Goal: Information Seeking & Learning: Learn about a topic

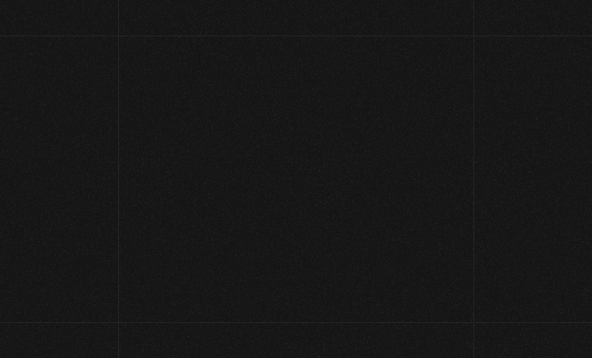
scroll to position [97, 0]
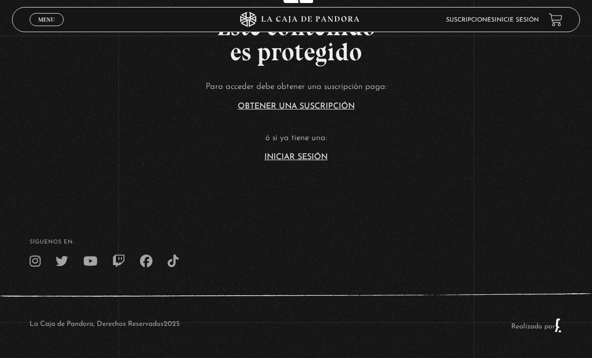
click at [286, 158] on link "Iniciar Sesión" at bounding box center [295, 157] width 63 height 8
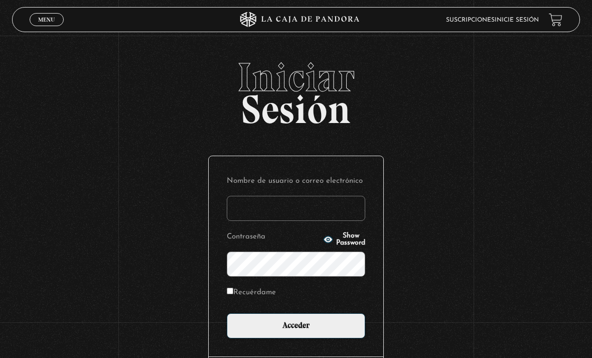
type input "[EMAIL_ADDRESS][DOMAIN_NAME]"
click at [296, 331] on input "Acceder" at bounding box center [296, 325] width 138 height 25
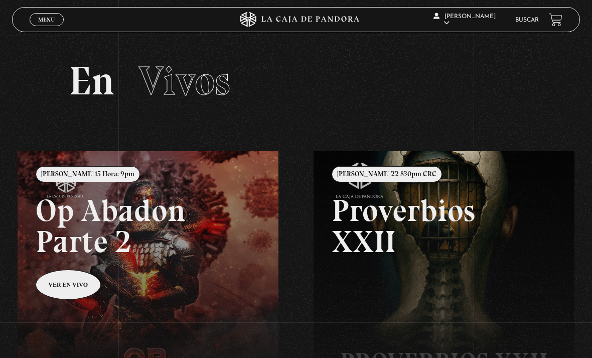
click at [517, 22] on link "Buscar" at bounding box center [527, 20] width 24 height 6
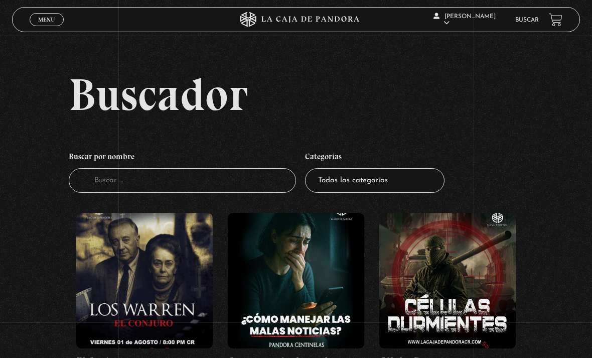
click at [238, 191] on input "Buscador" at bounding box center [182, 180] width 227 height 25
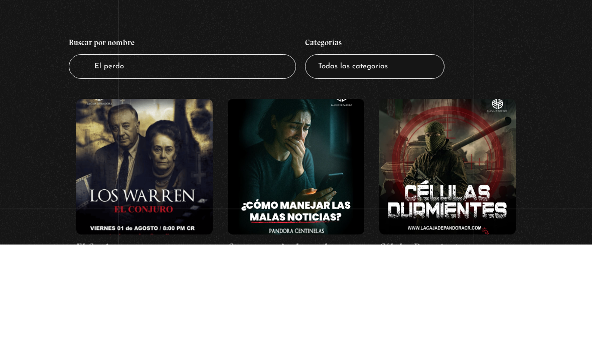
type input "El perdon"
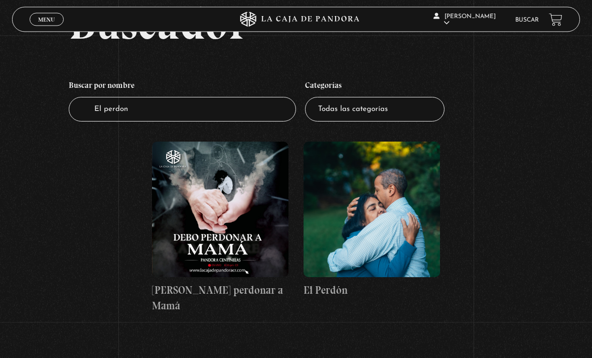
scroll to position [72, 0]
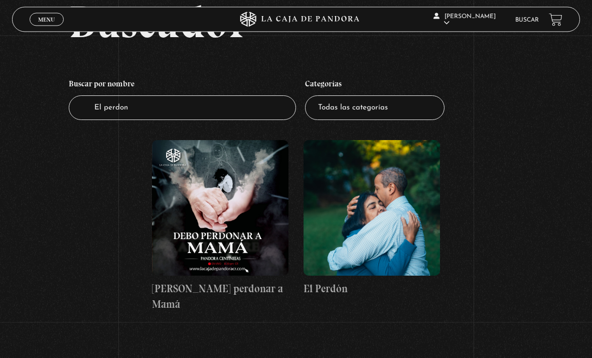
click at [382, 241] on figure at bounding box center [372, 207] width 136 height 135
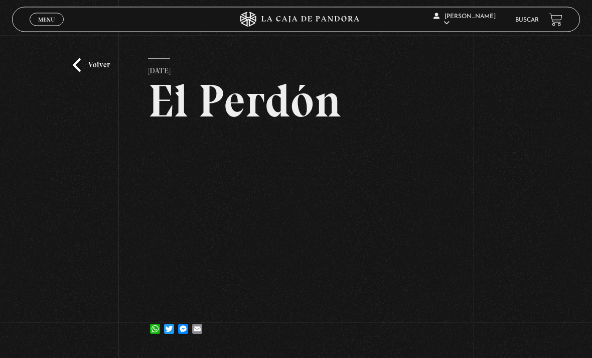
scroll to position [14, 0]
